Goal: Navigation & Orientation: Find specific page/section

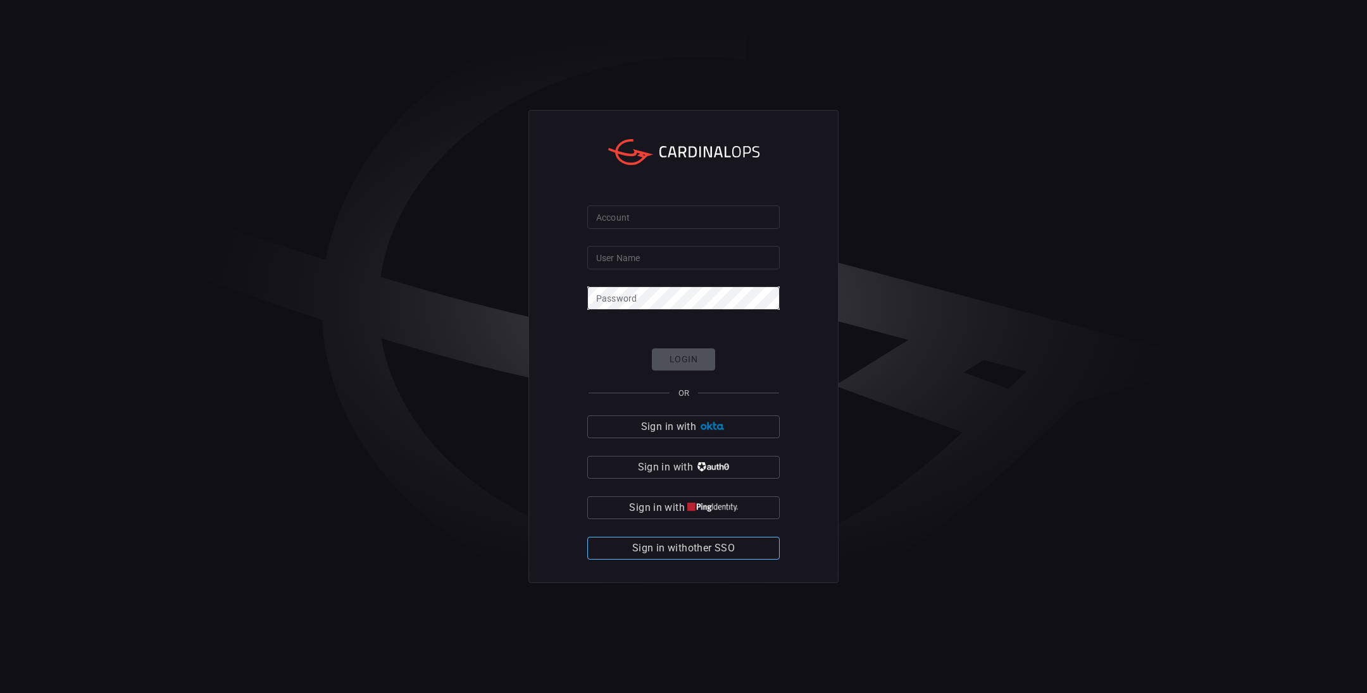
click at [716, 547] on span "Sign in with other SSO" at bounding box center [683, 549] width 103 height 18
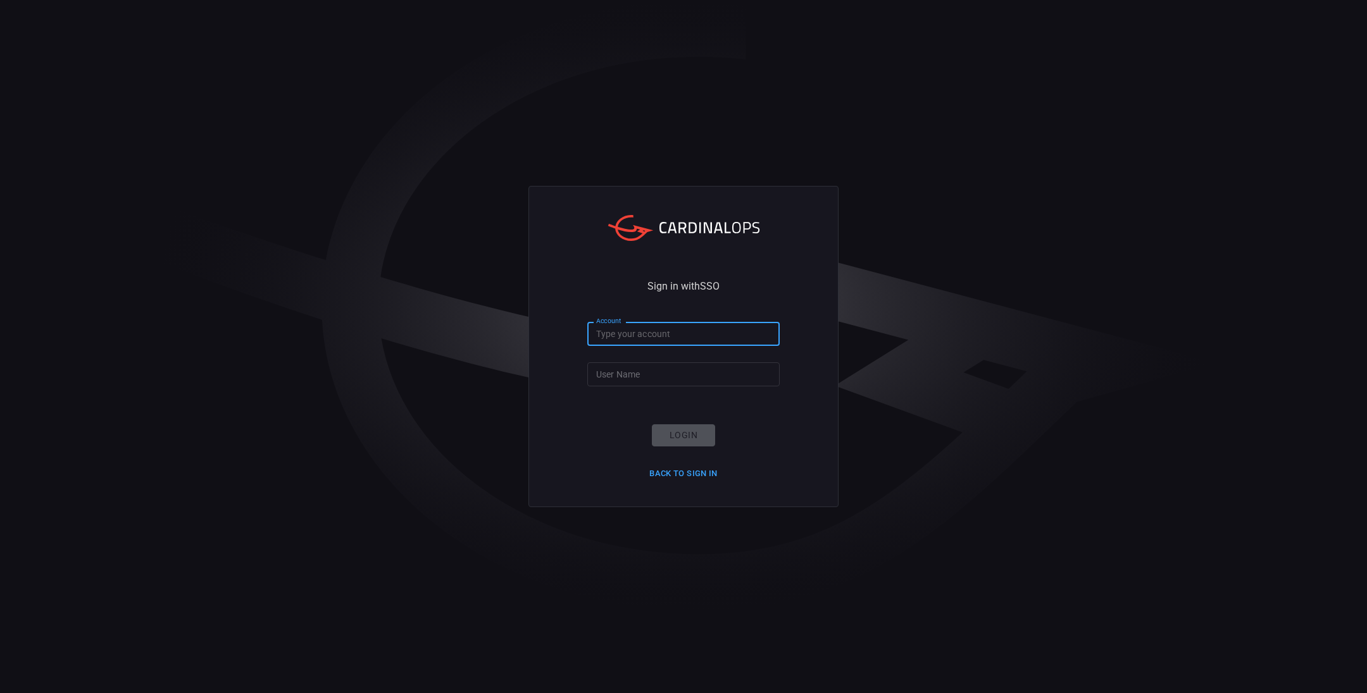
click at [673, 333] on input "Account" at bounding box center [683, 333] width 192 height 23
type input "nokia"
click at [659, 372] on input "User Name" at bounding box center [683, 374] width 192 height 23
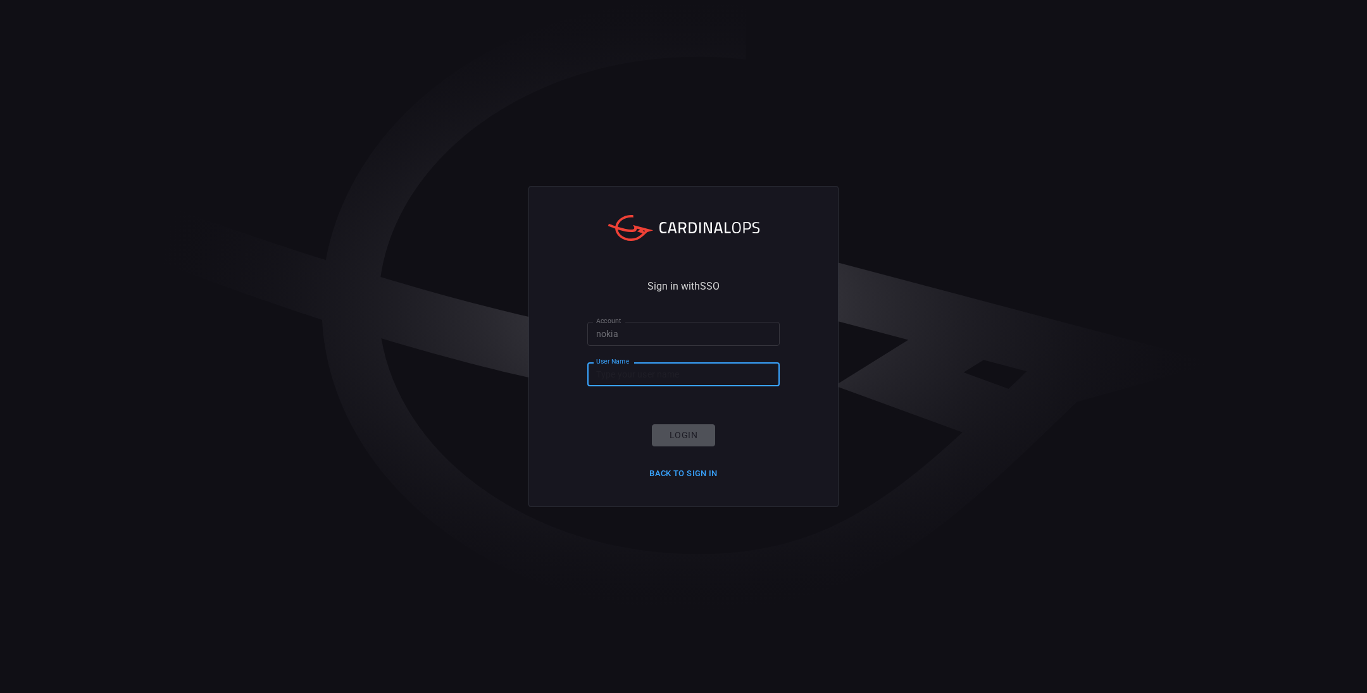
type input "d1ferrei"
click at [682, 427] on button "Login" at bounding box center [683, 436] width 63 height 22
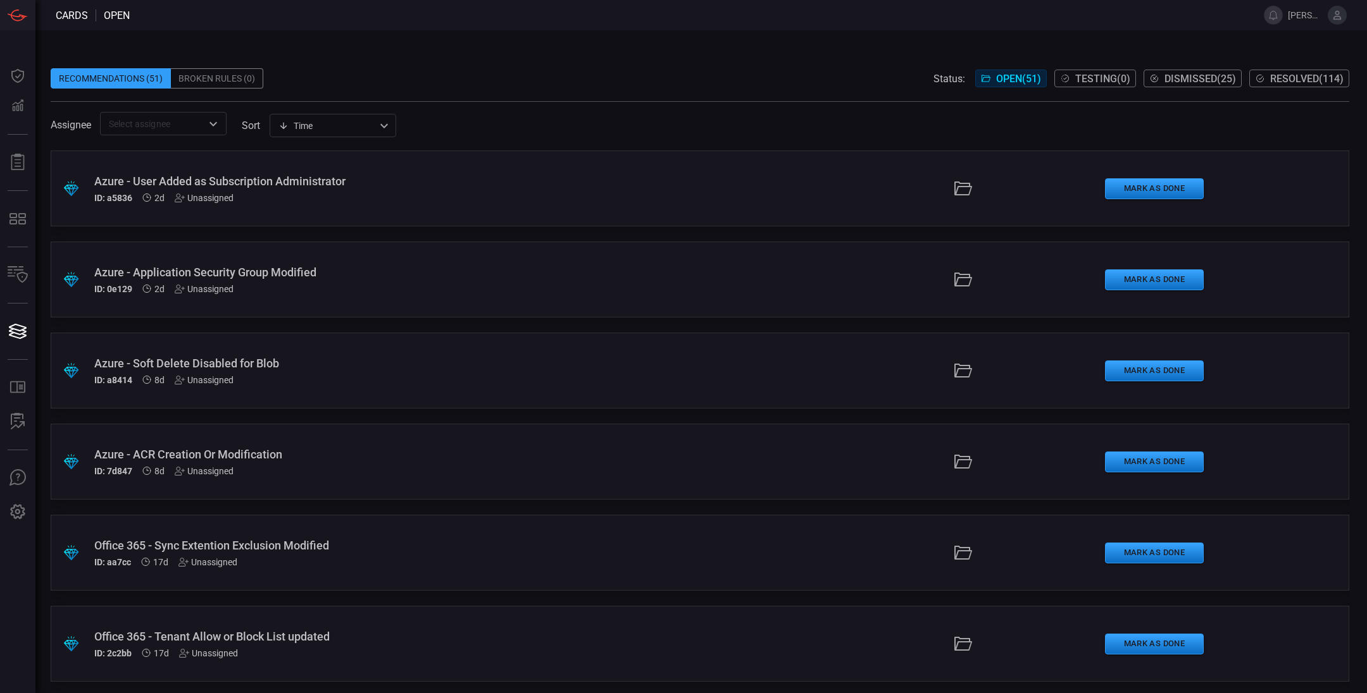
click at [1339, 18] on icon at bounding box center [1336, 14] width 11 height 11
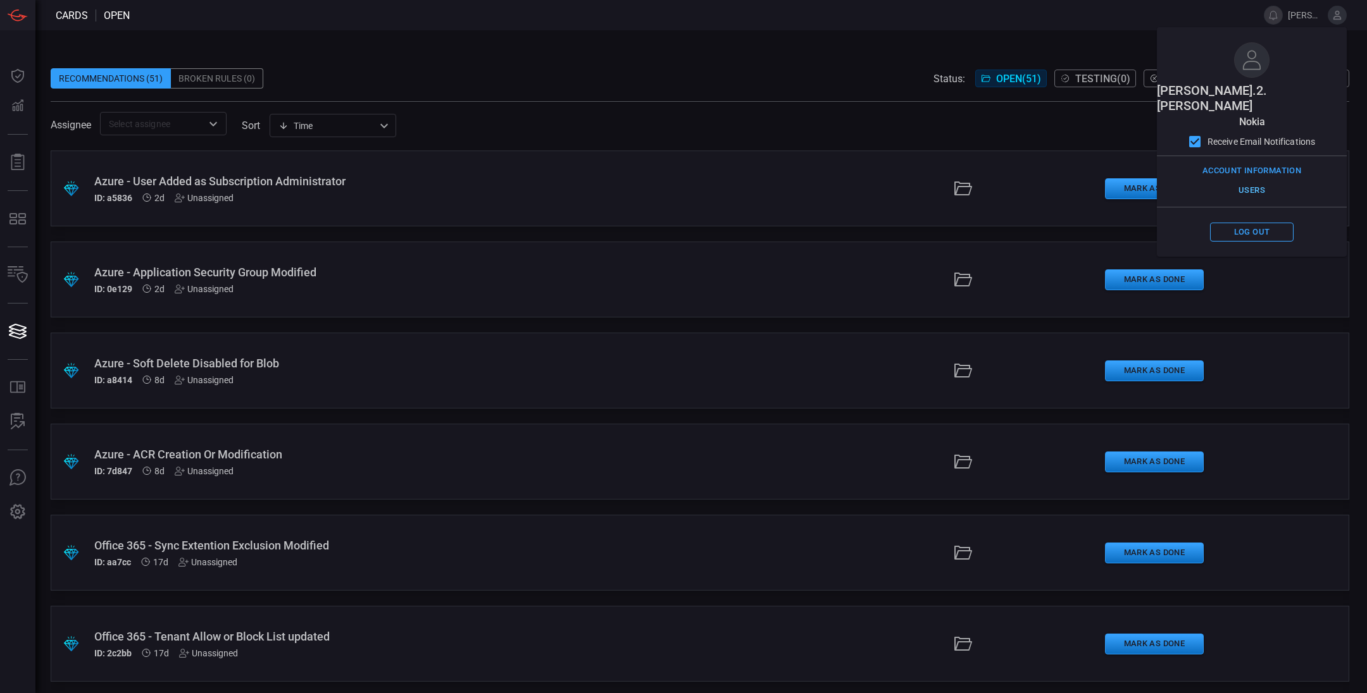
click at [1253, 181] on button "Users" at bounding box center [1252, 191] width 84 height 20
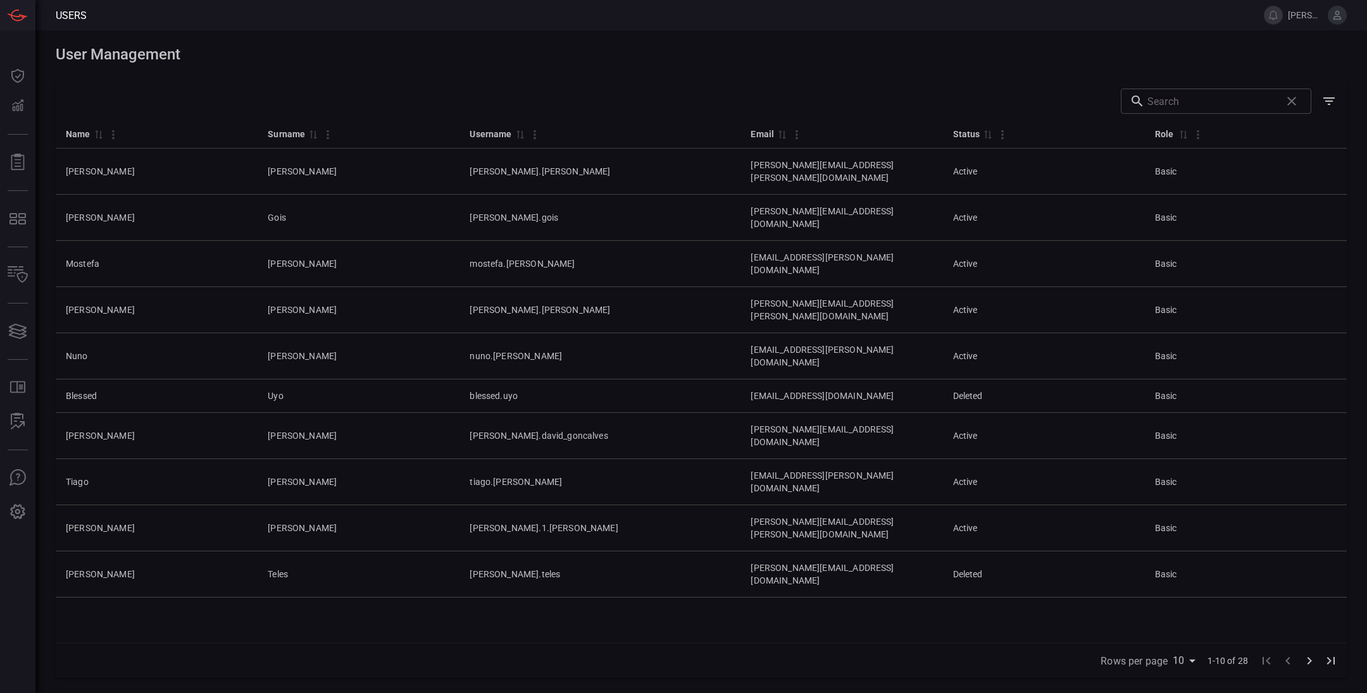
click at [454, 585] on div "Name 0 Surname 0 Username 0 Email 0 Status 0 Role 0 [PERSON_NAME] [PERSON_NAME]…" at bounding box center [701, 381] width 1291 height 524
click at [1333, 14] on icon at bounding box center [1336, 14] width 11 height 11
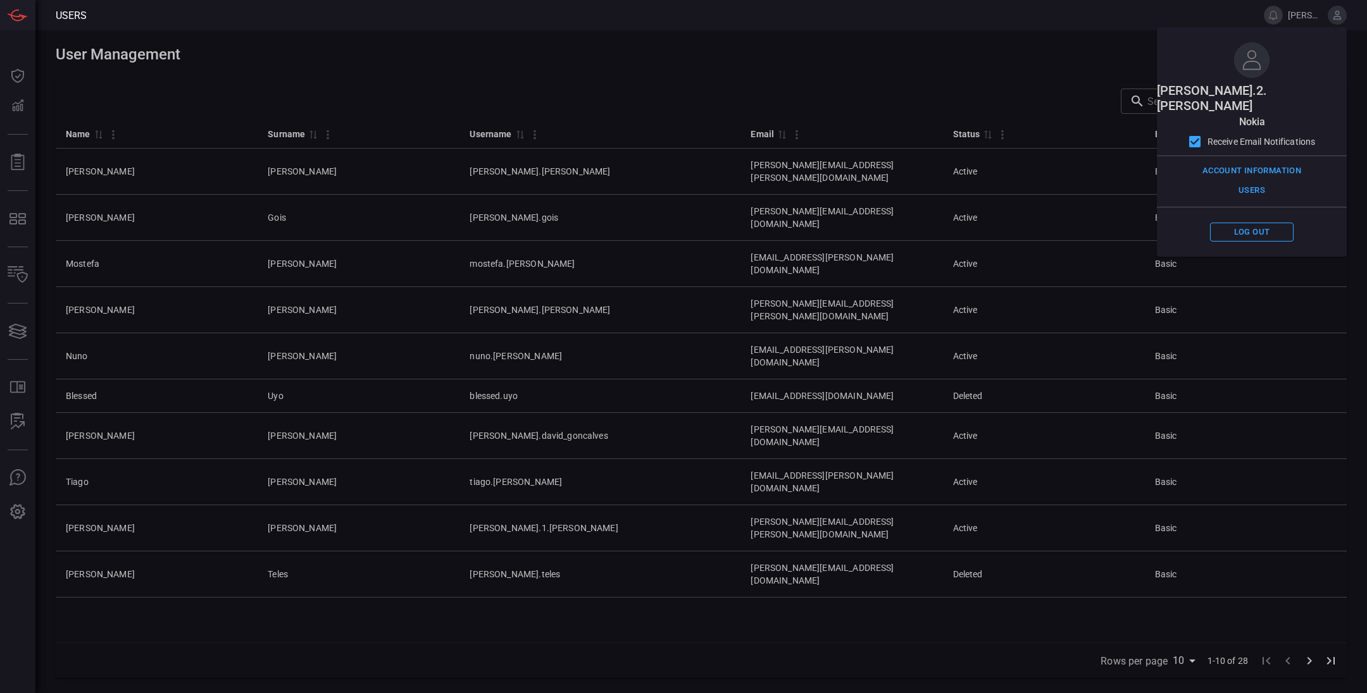
click at [936, 572] on div "Name 0 Surname 0 Username 0 Email 0 Status 0 Role 0 [PERSON_NAME] [PERSON_NAME]…" at bounding box center [701, 381] width 1291 height 524
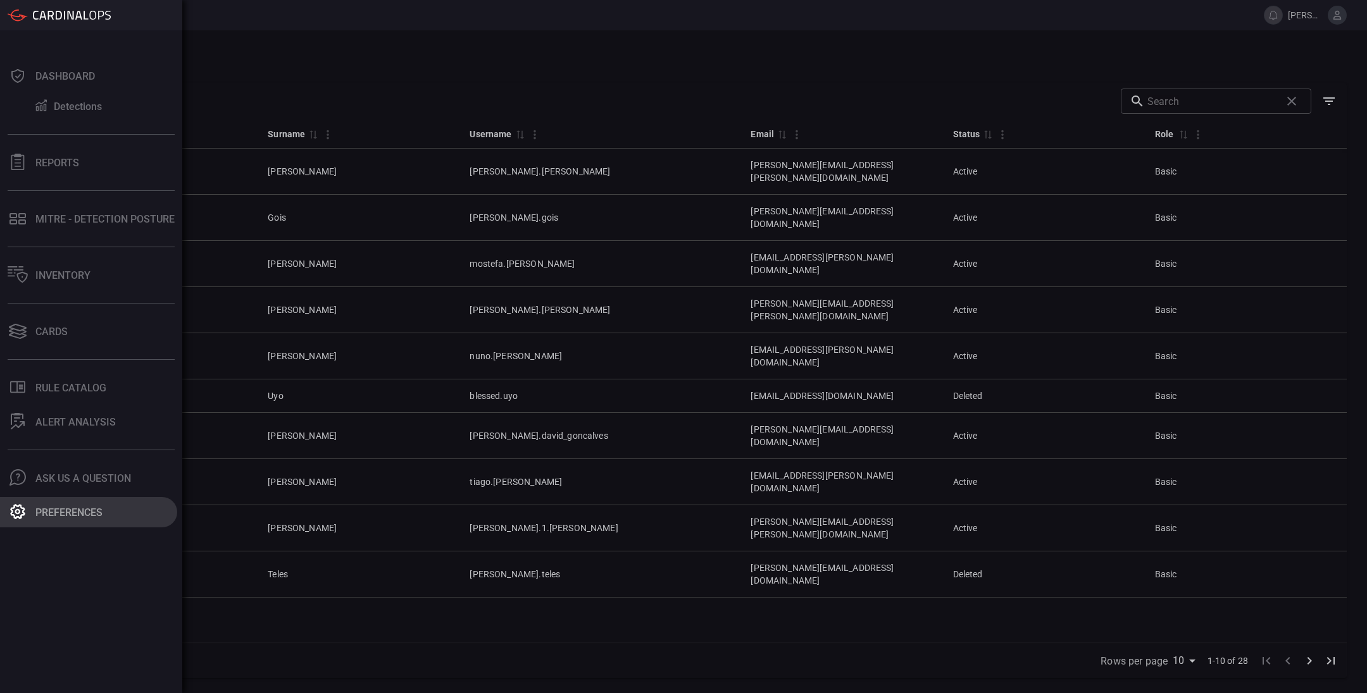
click at [84, 509] on div "Preferences" at bounding box center [68, 513] width 67 height 12
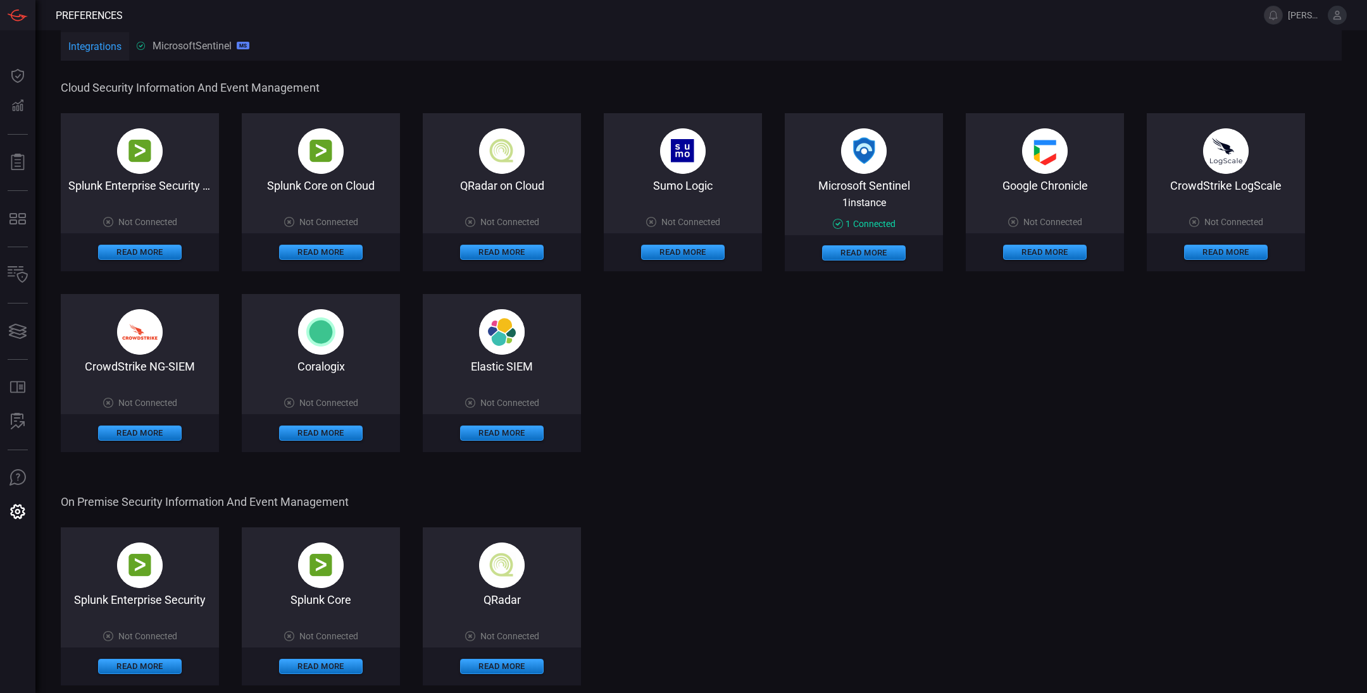
click at [452, 75] on div "Cloud Security Information and Event Management Splunk Enterprise Security on C…" at bounding box center [701, 616] width 1281 height 1107
click at [982, 409] on div "Splunk Enterprise Security on Cloud Not Connected Read More Splunk Core on Clou…" at bounding box center [701, 282] width 1281 height 339
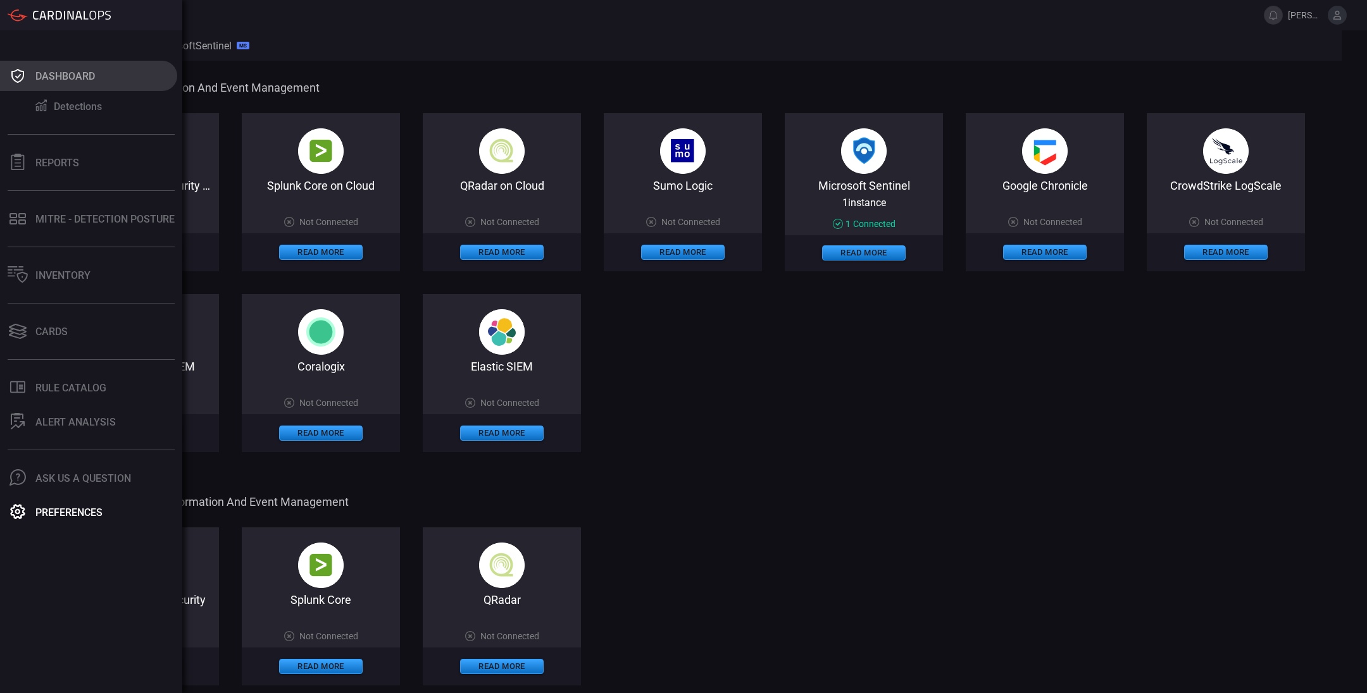
click at [28, 74] on button "Dashboard" at bounding box center [88, 76] width 177 height 30
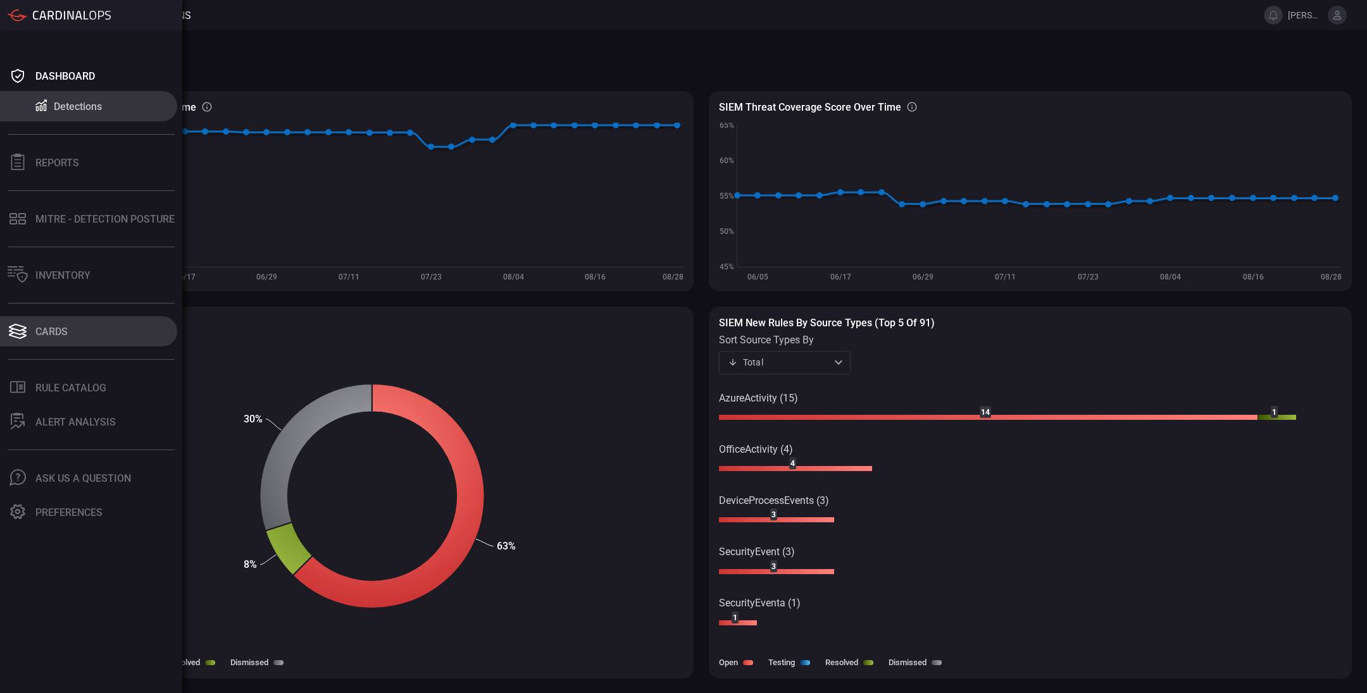
click at [48, 329] on div "Cards" at bounding box center [51, 332] width 32 height 12
